Goal: Information Seeking & Learning: Learn about a topic

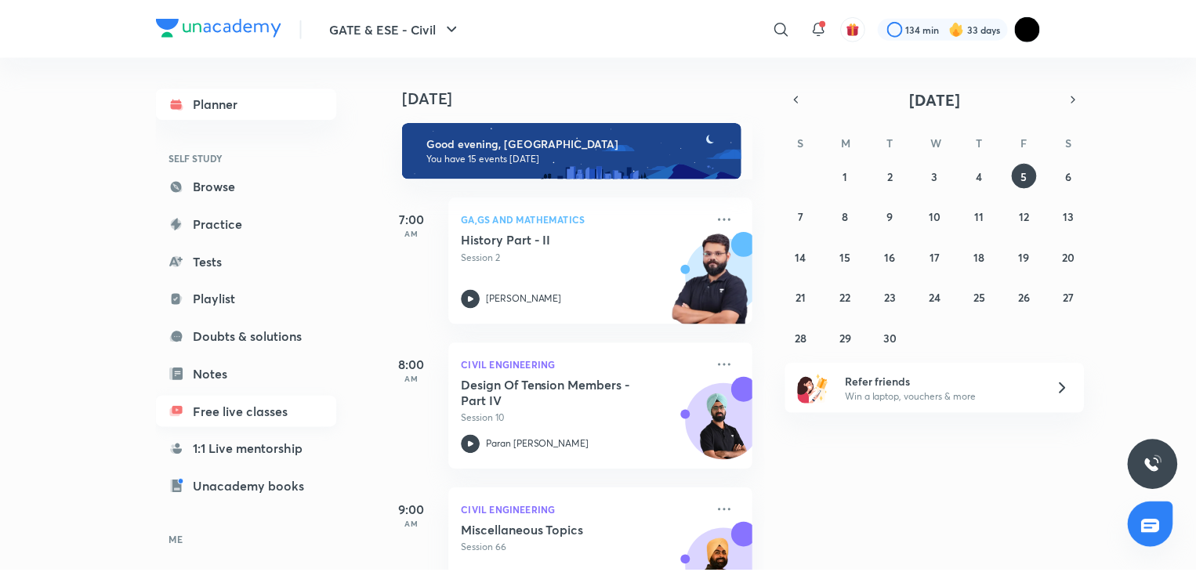
scroll to position [96, 0]
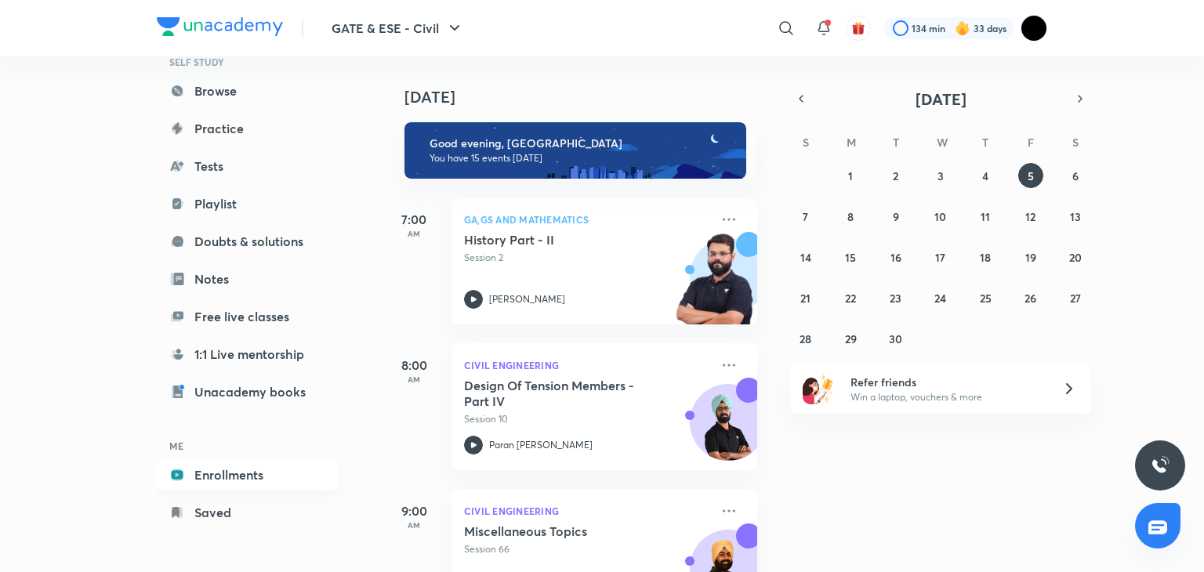
click at [219, 474] on link "Enrollments" at bounding box center [248, 474] width 182 height 31
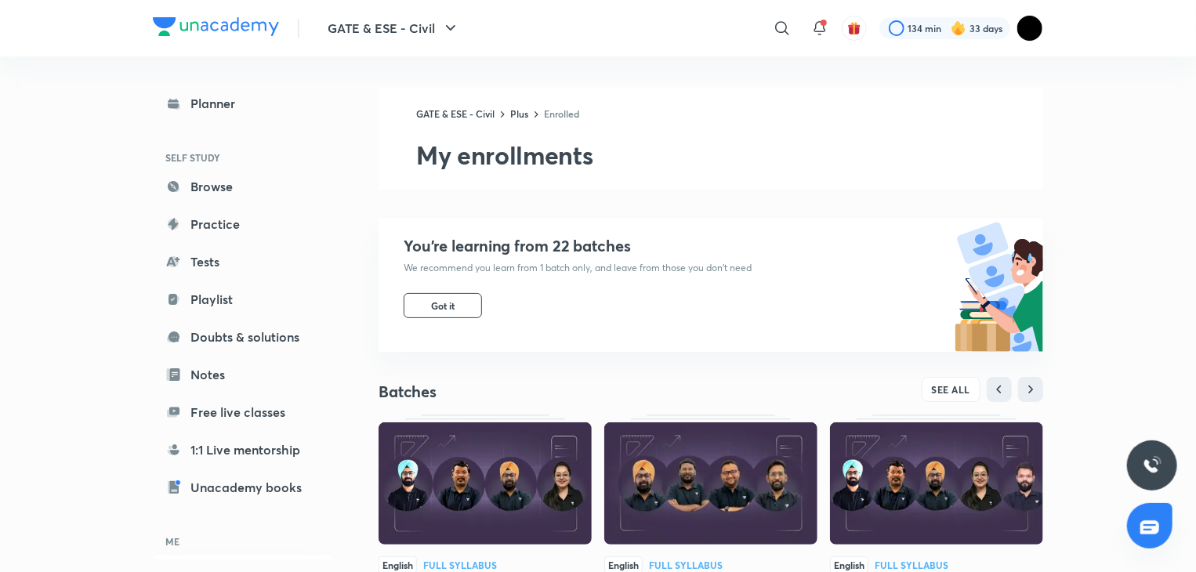
click at [778, 283] on div "You’re learning from 22 batches We recommend you learn from 1 batch only, and l…" at bounding box center [711, 285] width 665 height 134
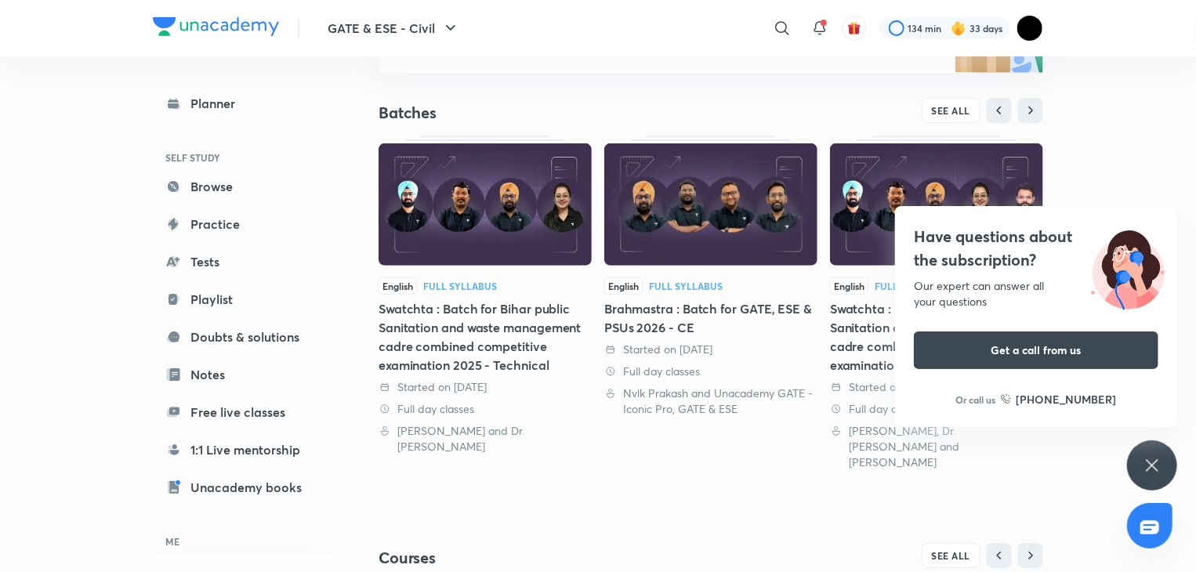
scroll to position [96, 0]
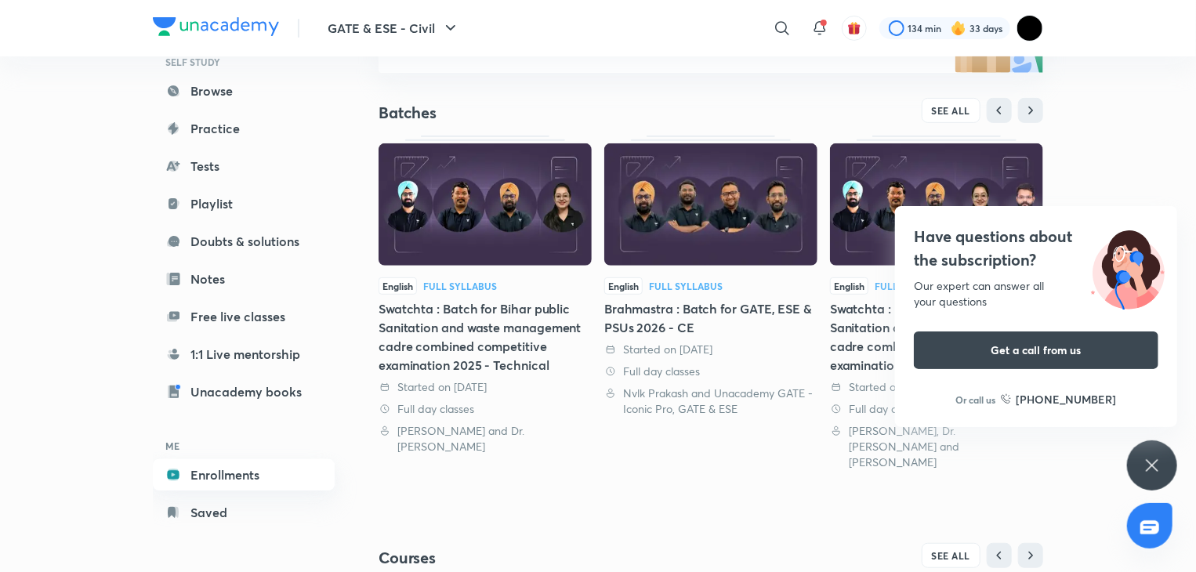
click at [279, 466] on link "Enrollments" at bounding box center [244, 474] width 182 height 31
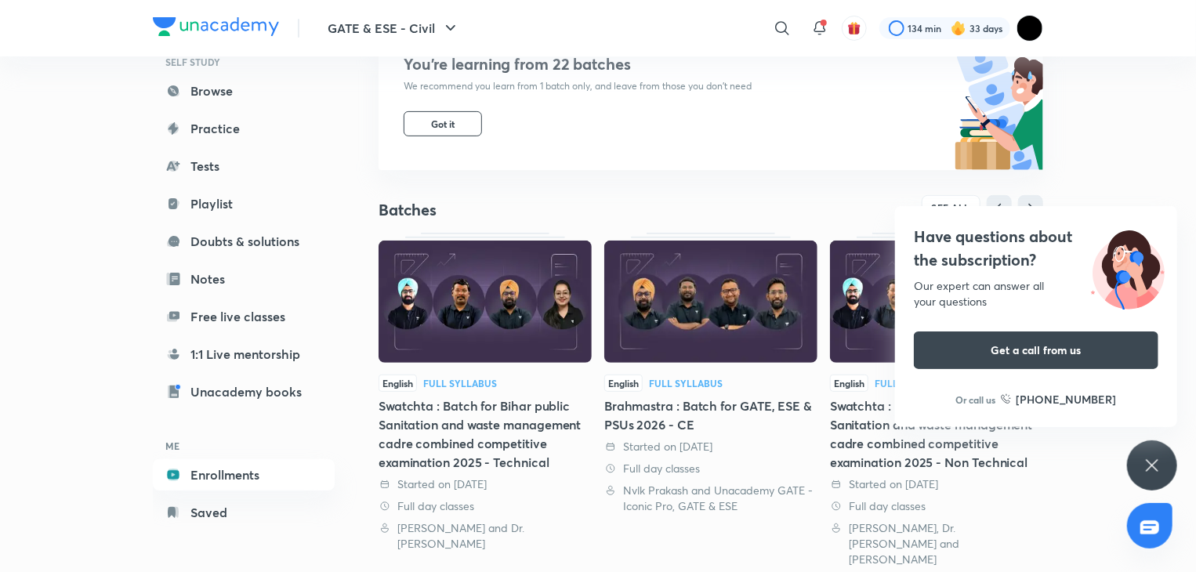
scroll to position [183, 0]
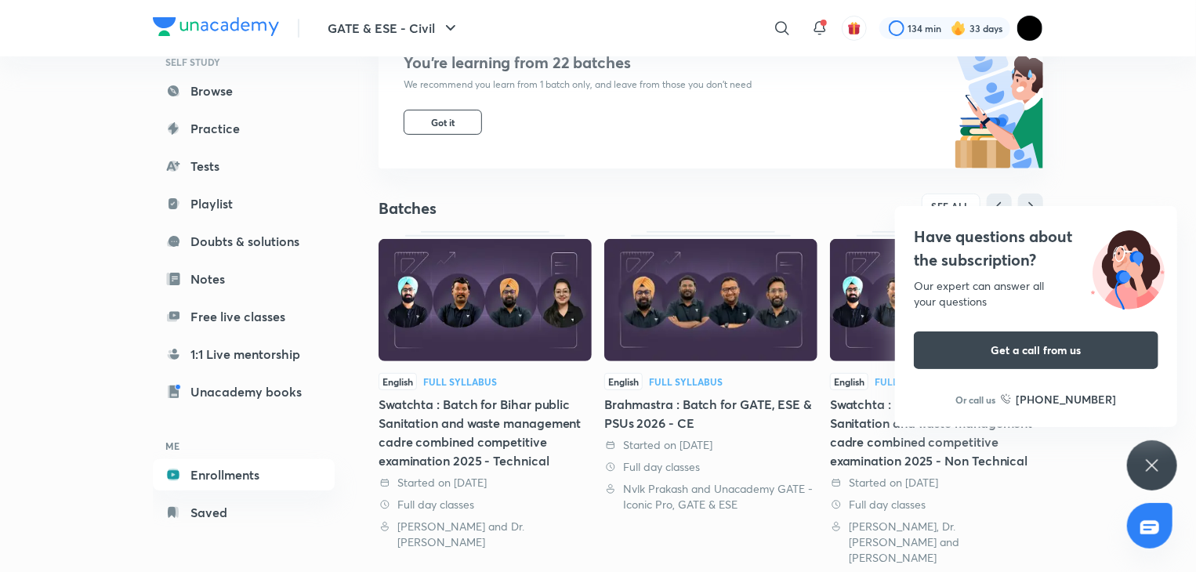
click at [1157, 469] on icon at bounding box center [1152, 465] width 12 height 12
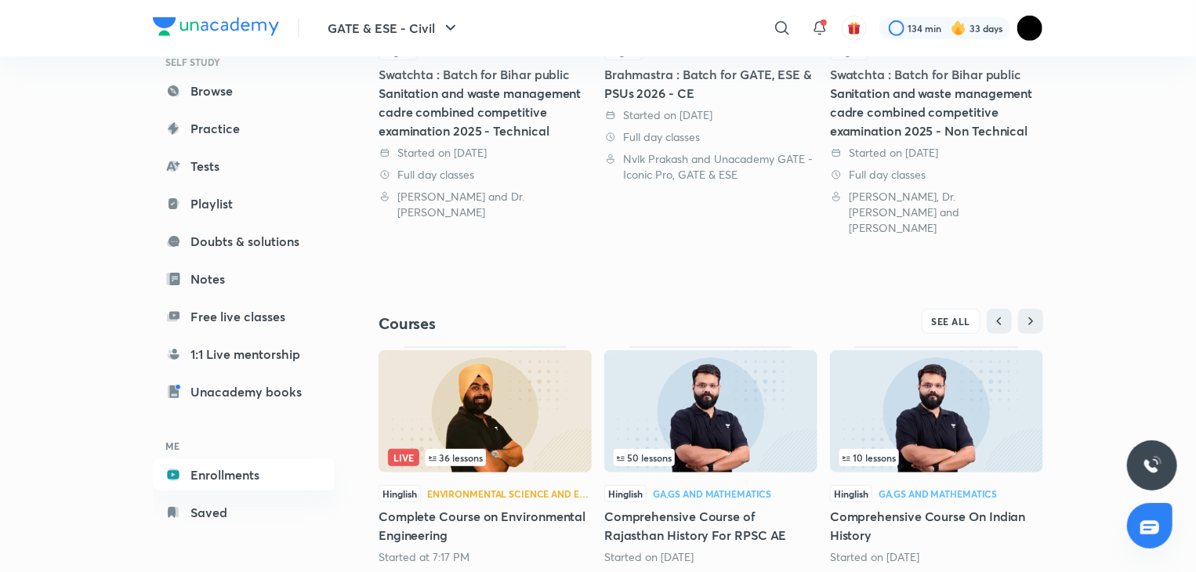
scroll to position [543, 0]
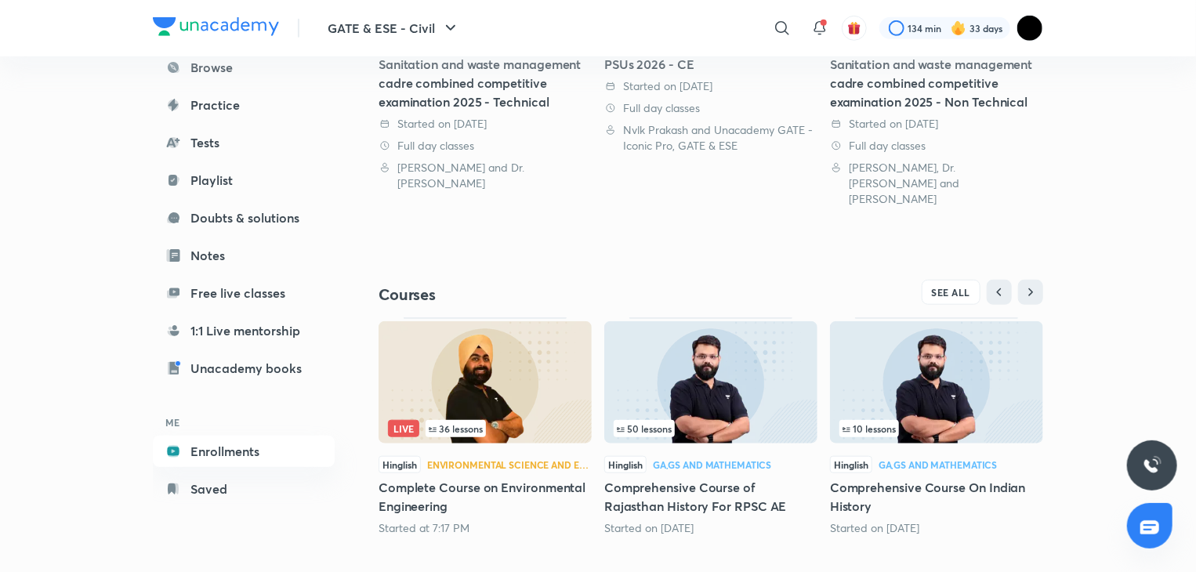
click at [498, 478] on h5 "Complete Course on Environmental Engineering" at bounding box center [485, 497] width 213 height 38
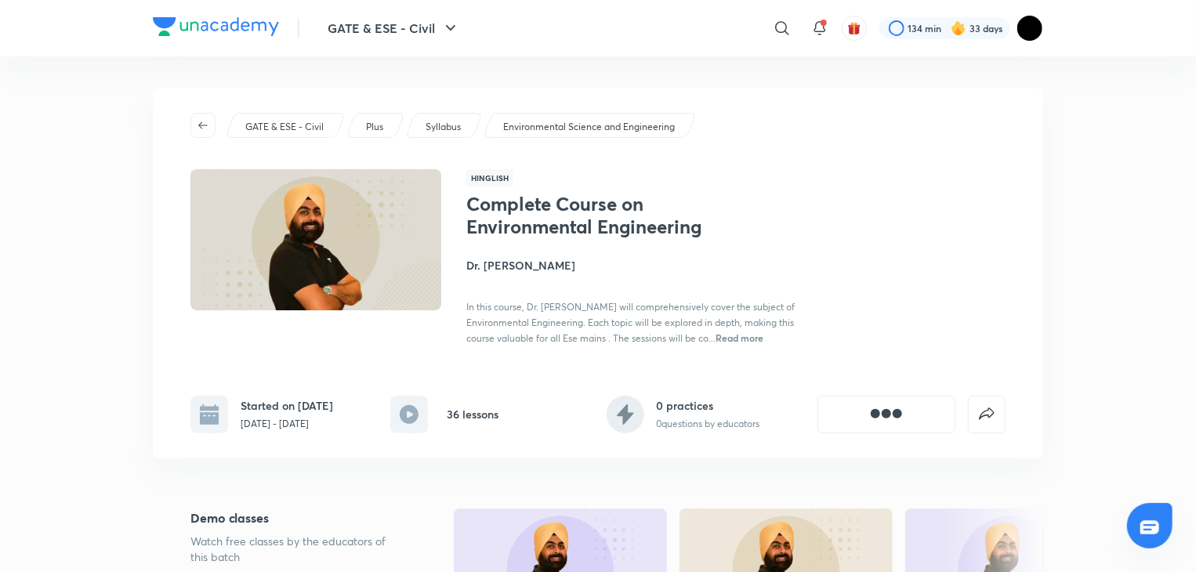
click at [477, 418] on h6 "36 lessons" at bounding box center [473, 414] width 52 height 16
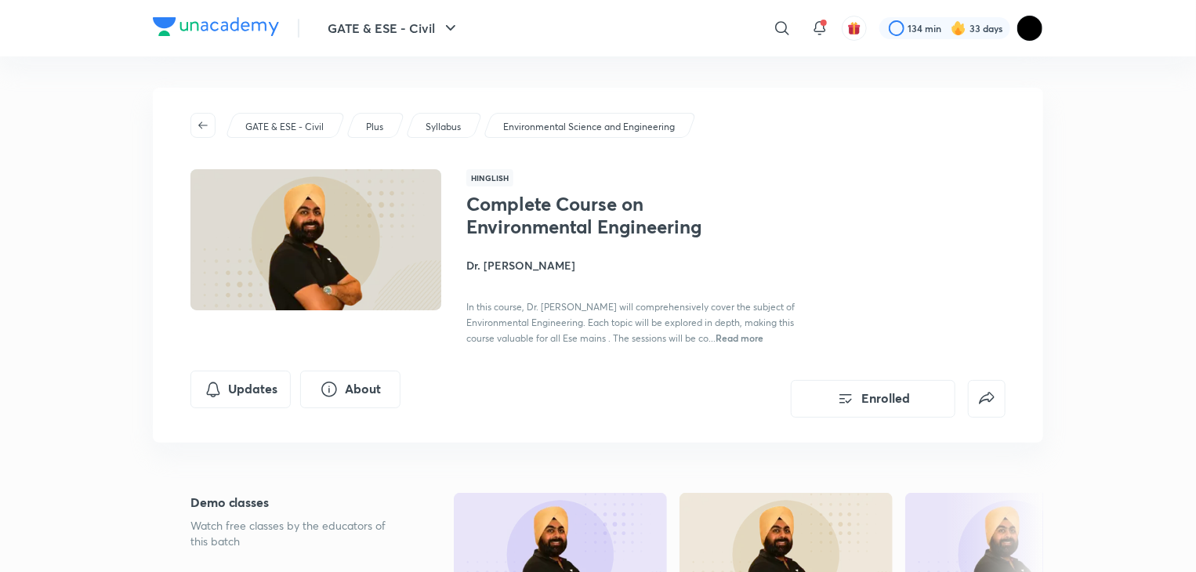
click at [273, 502] on h5 "Demo classes" at bounding box center [297, 502] width 213 height 19
click at [743, 336] on span "Read more" at bounding box center [740, 338] width 48 height 13
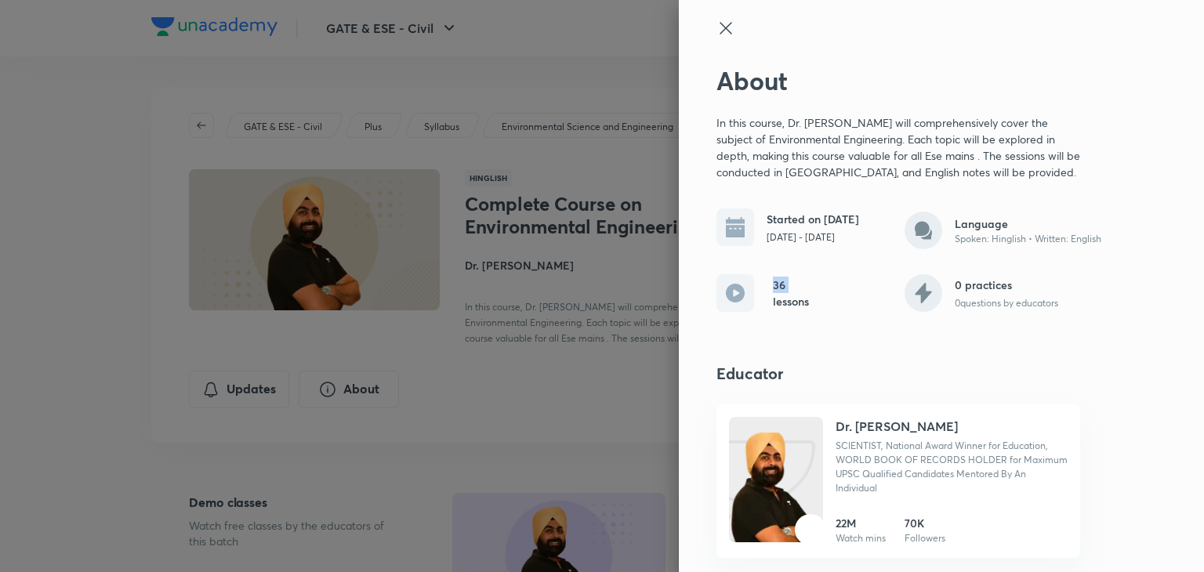
click at [743, 336] on div "About In this course, Dr. Jaspal Singh will comprehensively cover the subject o…" at bounding box center [941, 286] width 525 height 572
click at [570, 376] on div at bounding box center [602, 286] width 1204 height 572
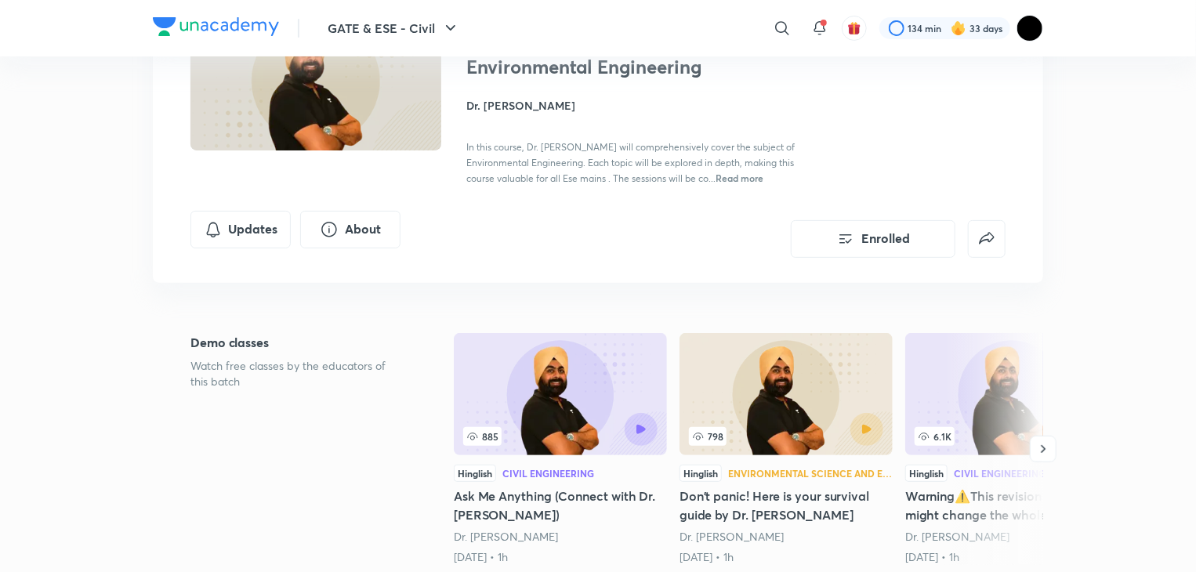
scroll to position [185, 0]
